Goal: Task Accomplishment & Management: Use online tool/utility

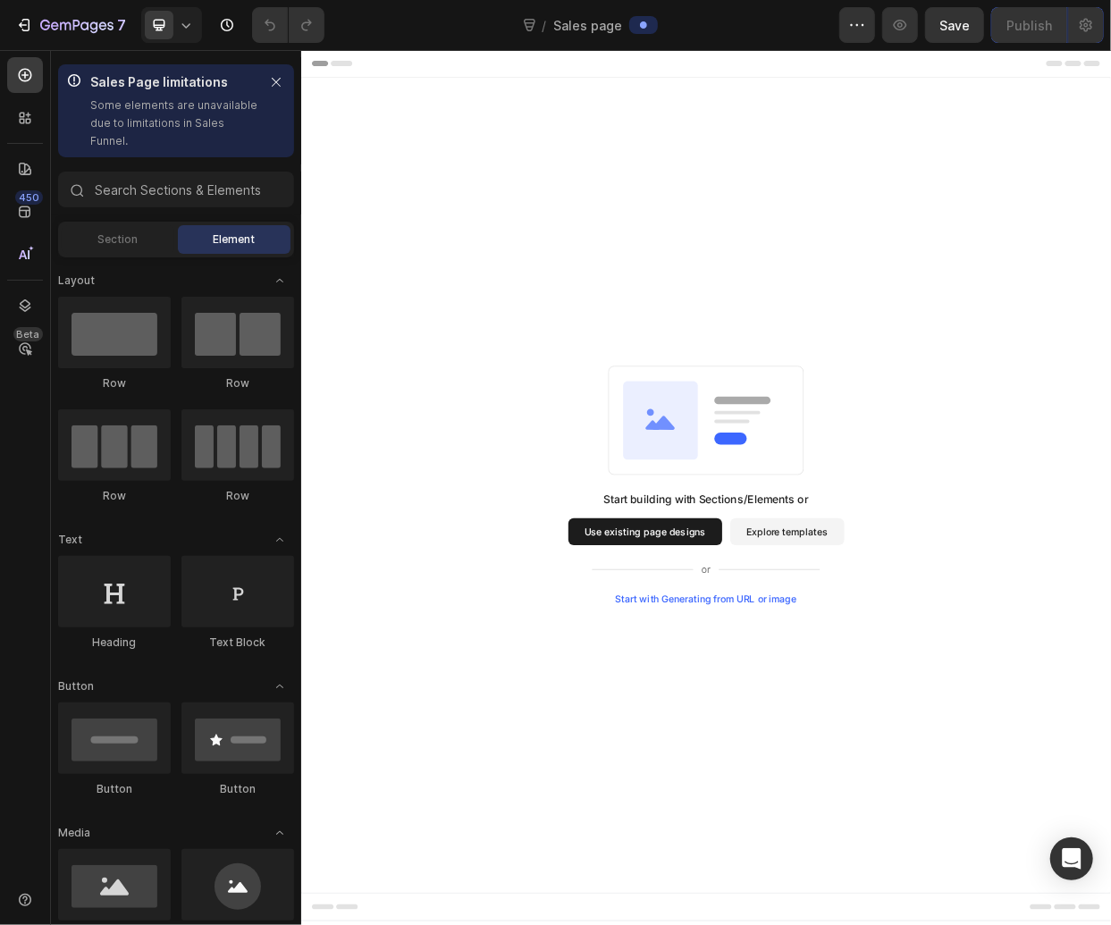
click at [147, 121] on p "Some elements are unavailable due to limitations in Sales Funnel." at bounding box center [174, 124] width 168 height 54
click at [275, 84] on icon "button" at bounding box center [276, 82] width 13 height 13
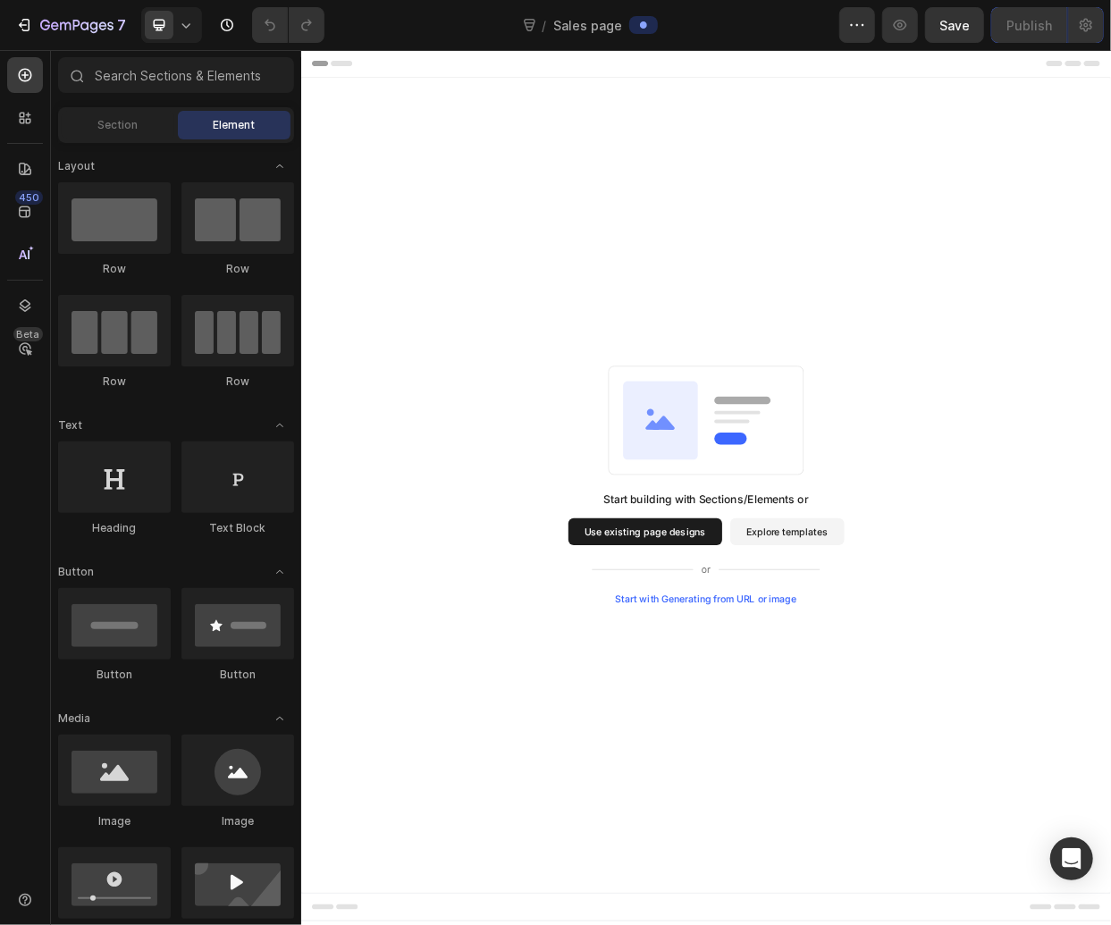
click at [853, 778] on div "Start with Generating from URL or image" at bounding box center [837, 776] width 240 height 14
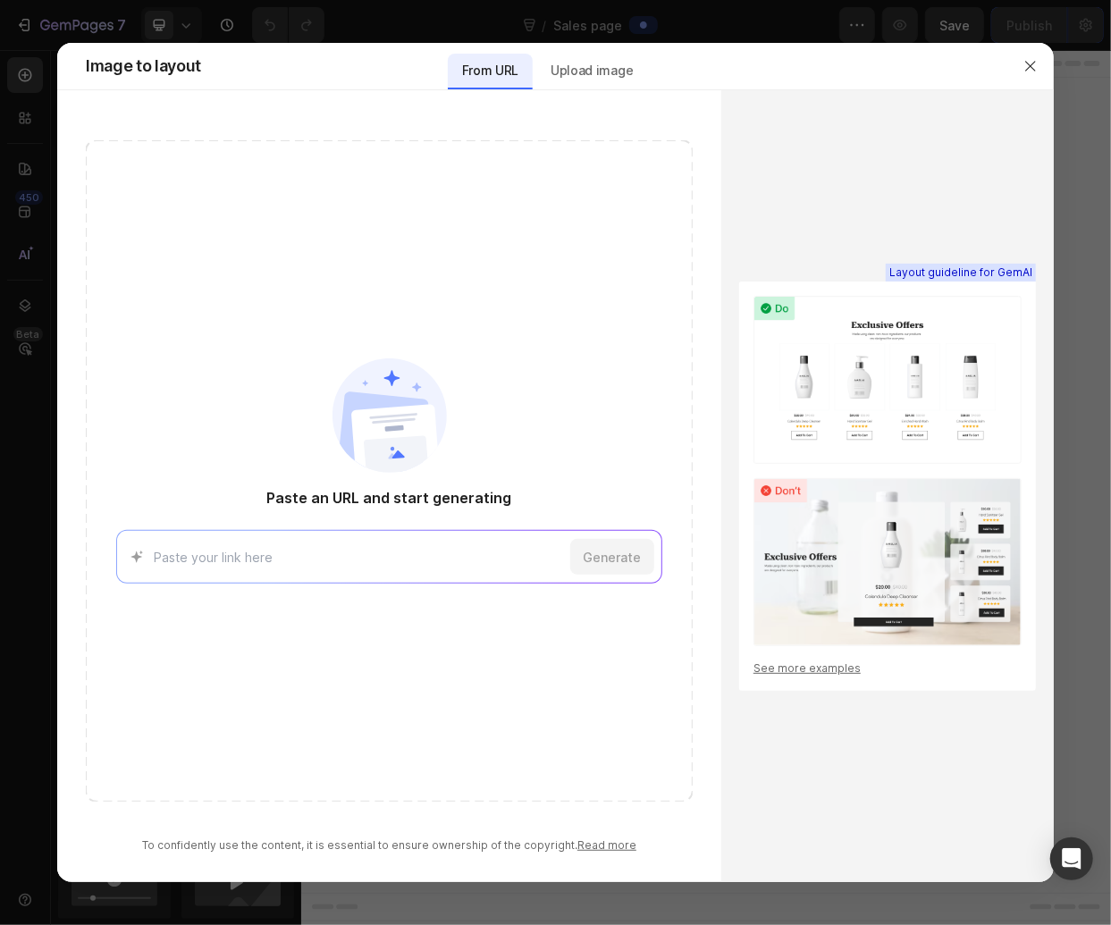
paste input "[URL][DOMAIN_NAME][MEDICAL_DATA]"
drag, startPoint x: 382, startPoint y: 562, endPoint x: 596, endPoint y: 560, distance: 214.5
click at [596, 560] on div "[URL][DOMAIN_NAME][MEDICAL_DATA] Generate" at bounding box center [389, 557] width 546 height 54
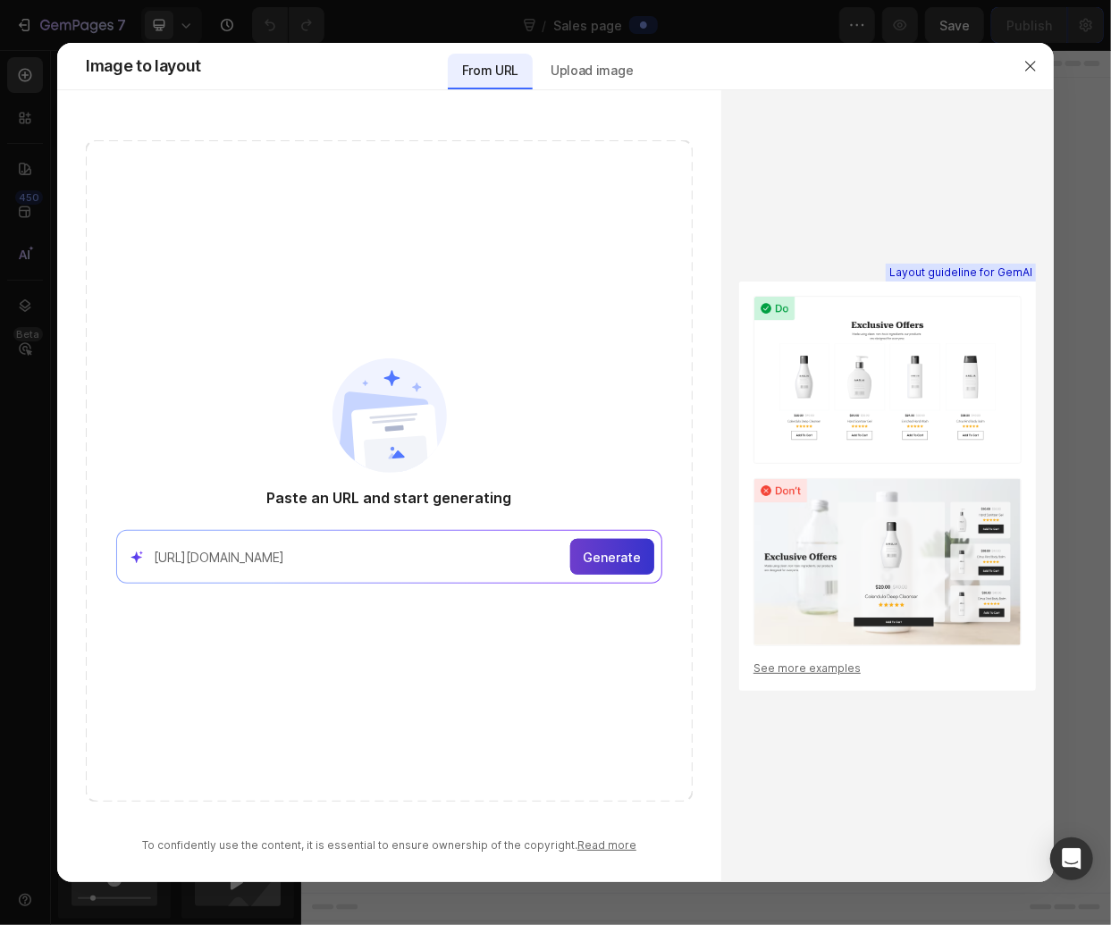
type input "[URL][DOMAIN_NAME]"
click at [617, 558] on span "Generate" at bounding box center [613, 557] width 58 height 19
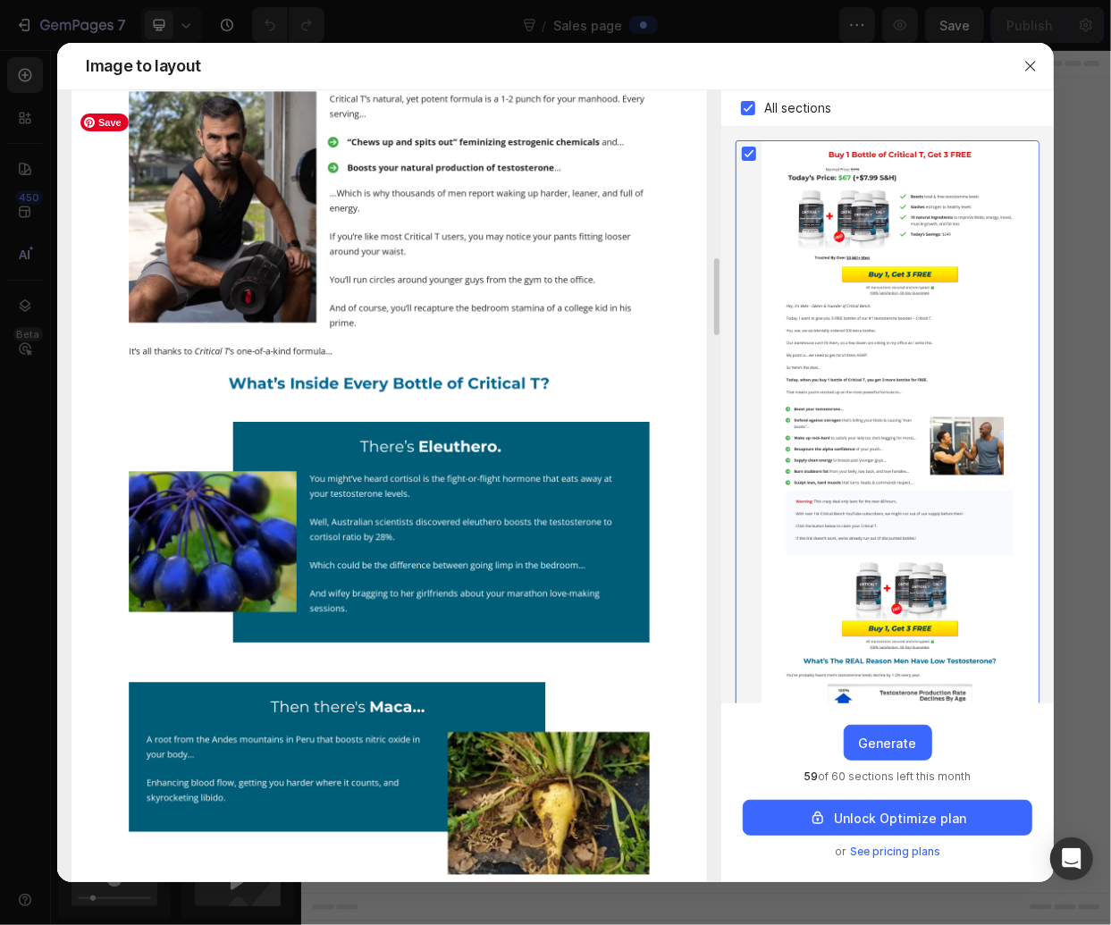
scroll to position [85, 0]
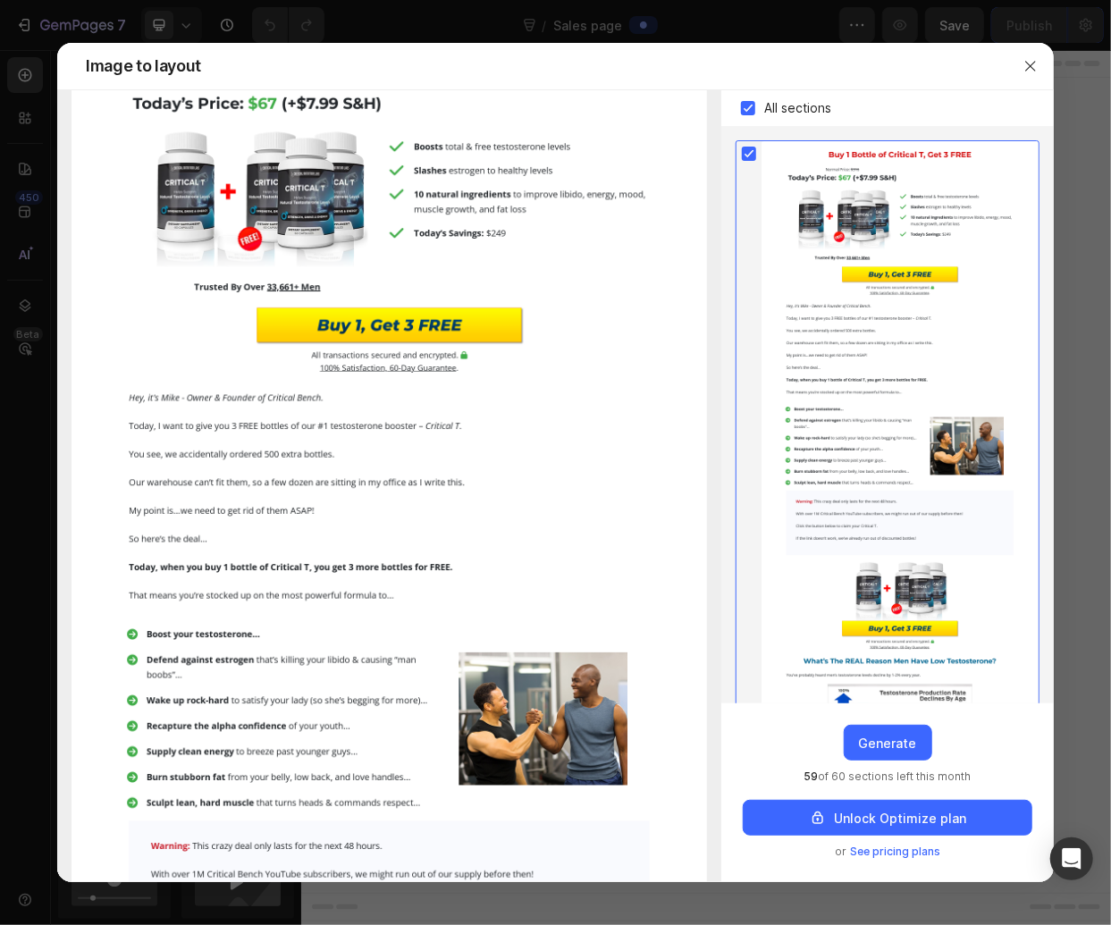
click at [898, 851] on span "See pricing plans" at bounding box center [895, 852] width 90 height 18
click at [878, 827] on div "Unlock Optimize plan" at bounding box center [887, 818] width 157 height 19
click at [876, 762] on div "Upgrade to Optimize plan and get unlimited generating sections and publish page…" at bounding box center [887, 792] width 332 height 179
click at [884, 744] on div "Generate" at bounding box center [888, 743] width 58 height 19
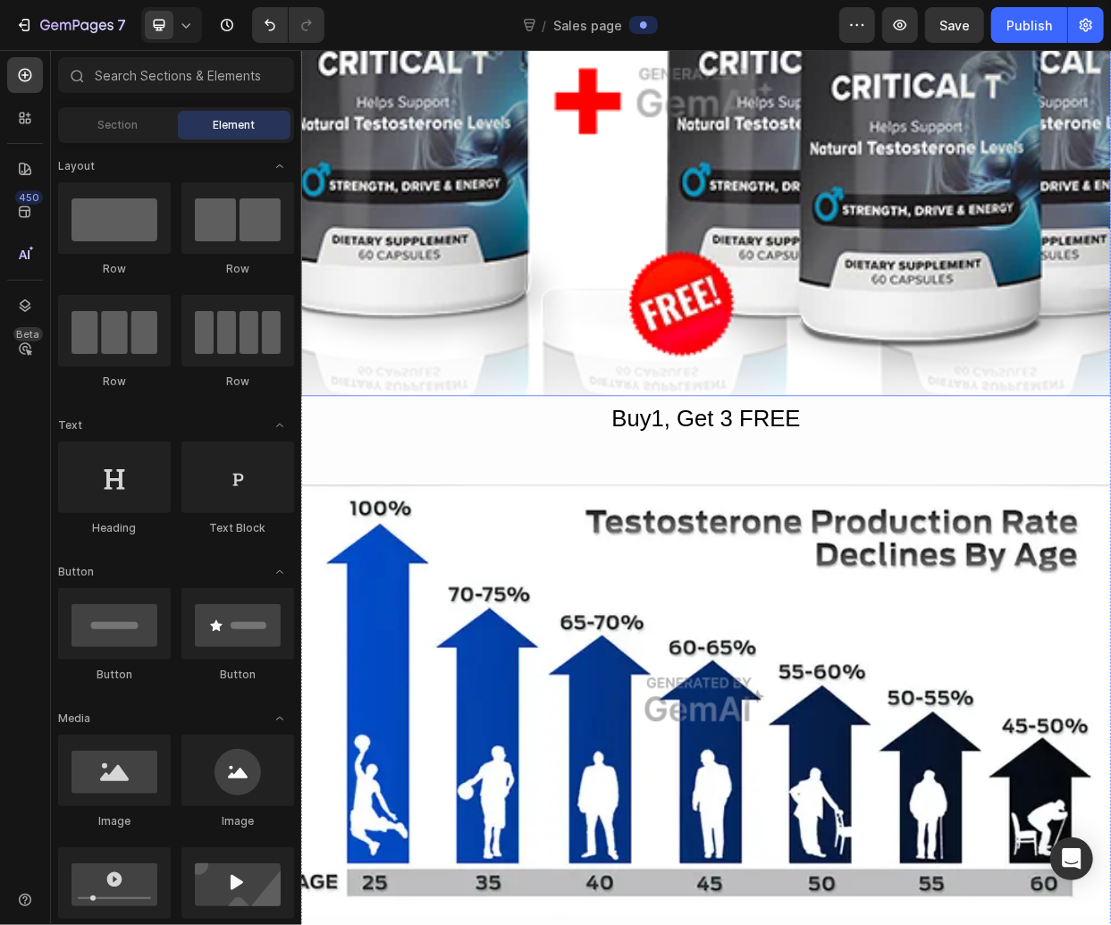
scroll to position [1535, 0]
